Goal: Information Seeking & Learning: Learn about a topic

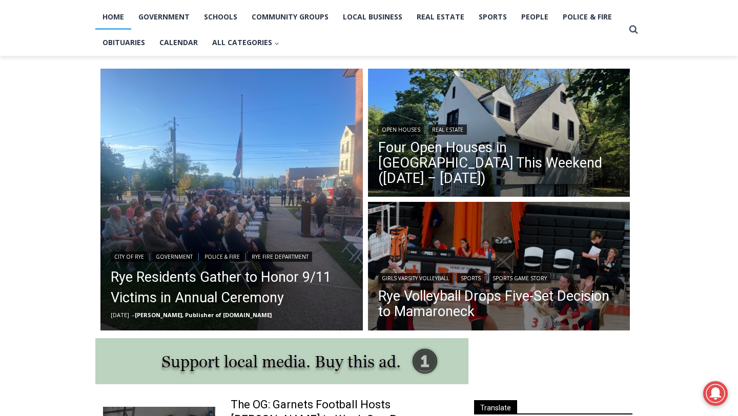
scroll to position [221, 0]
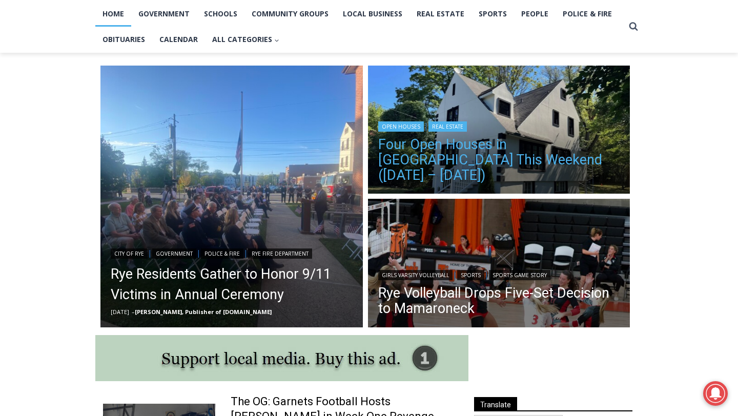
click at [470, 170] on link "Four Open Houses in Rye This Weekend (September 13 – 14)" at bounding box center [499, 160] width 242 height 46
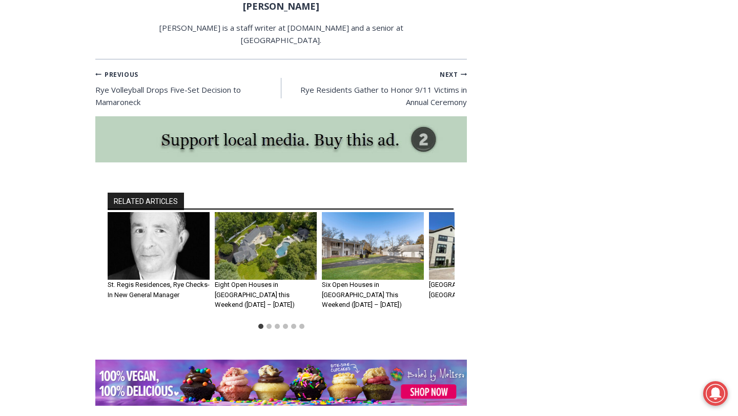
scroll to position [2117, 0]
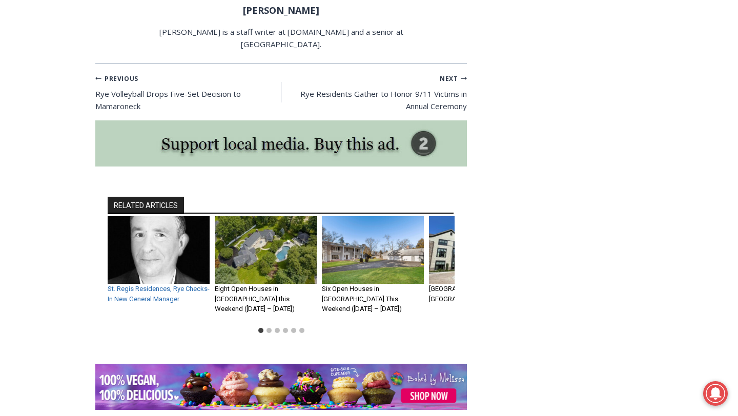
click at [191, 285] on link "St. Regis Residences, Rye Checks-In New General Manager" at bounding box center [159, 294] width 102 height 18
